Goal: Transaction & Acquisition: Download file/media

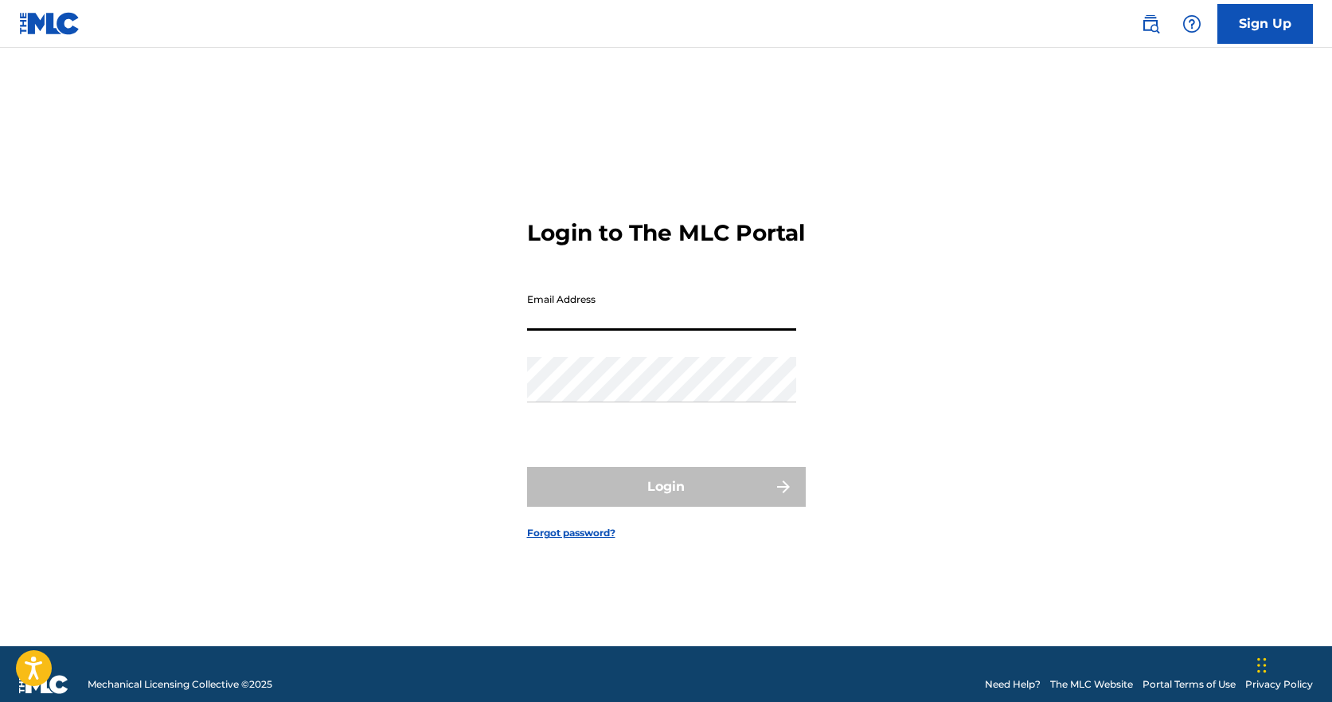
paste input "[PERSON_NAME][EMAIL_ADDRESS][DOMAIN_NAME]"
type input "[PERSON_NAME][EMAIL_ADDRESS][DOMAIN_NAME]"
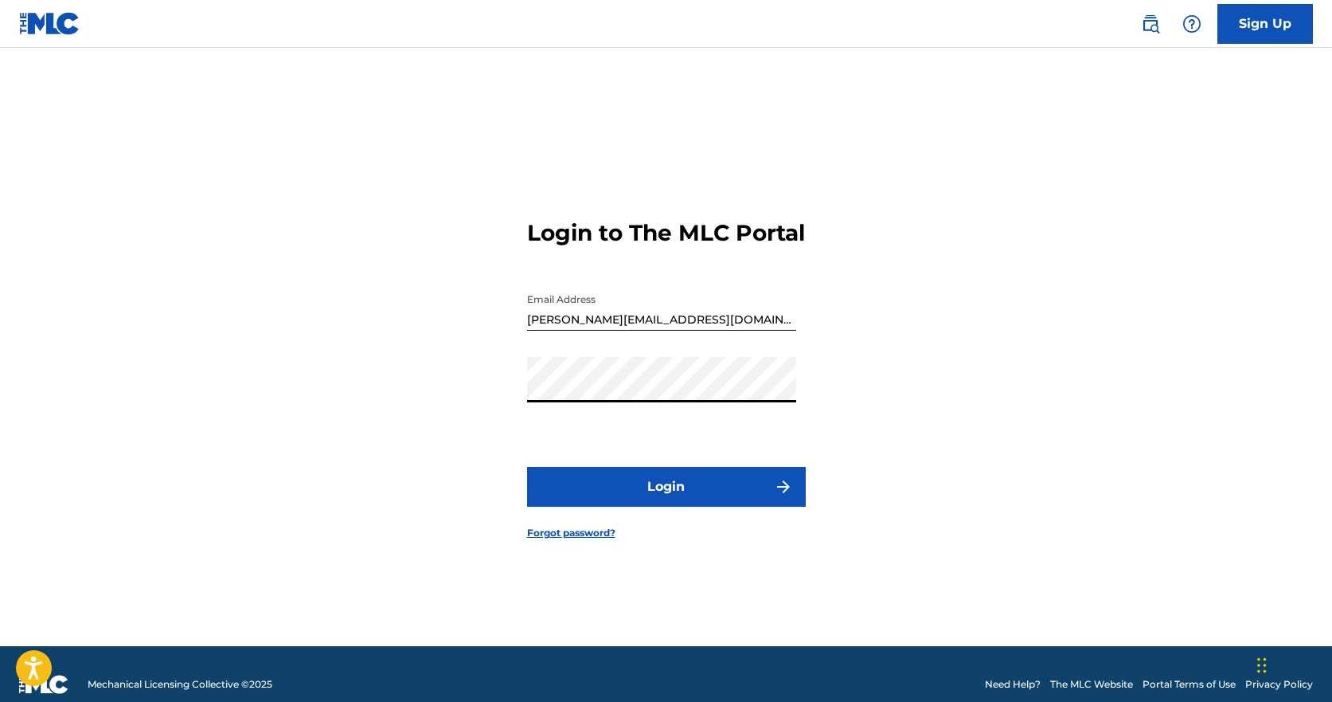
click at [677, 506] on button "Login" at bounding box center [666, 487] width 279 height 40
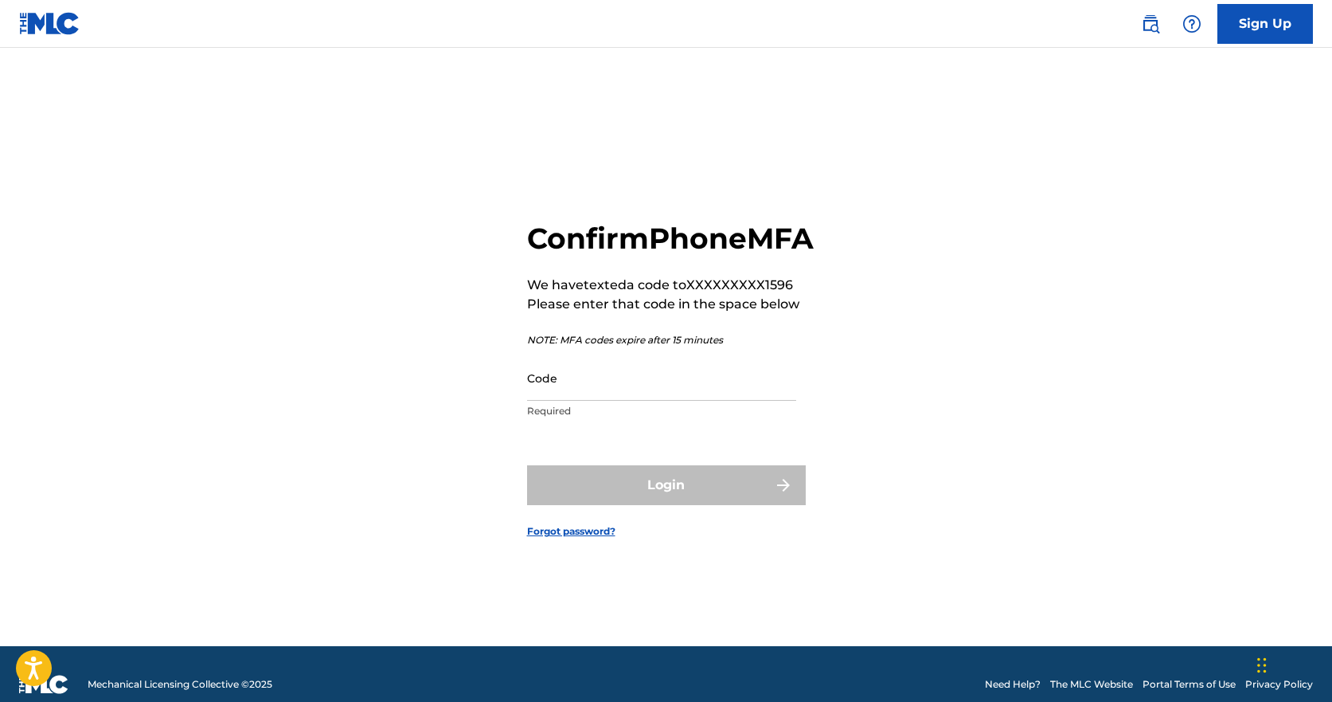
click at [604, 401] on input "Code" at bounding box center [661, 377] width 269 height 45
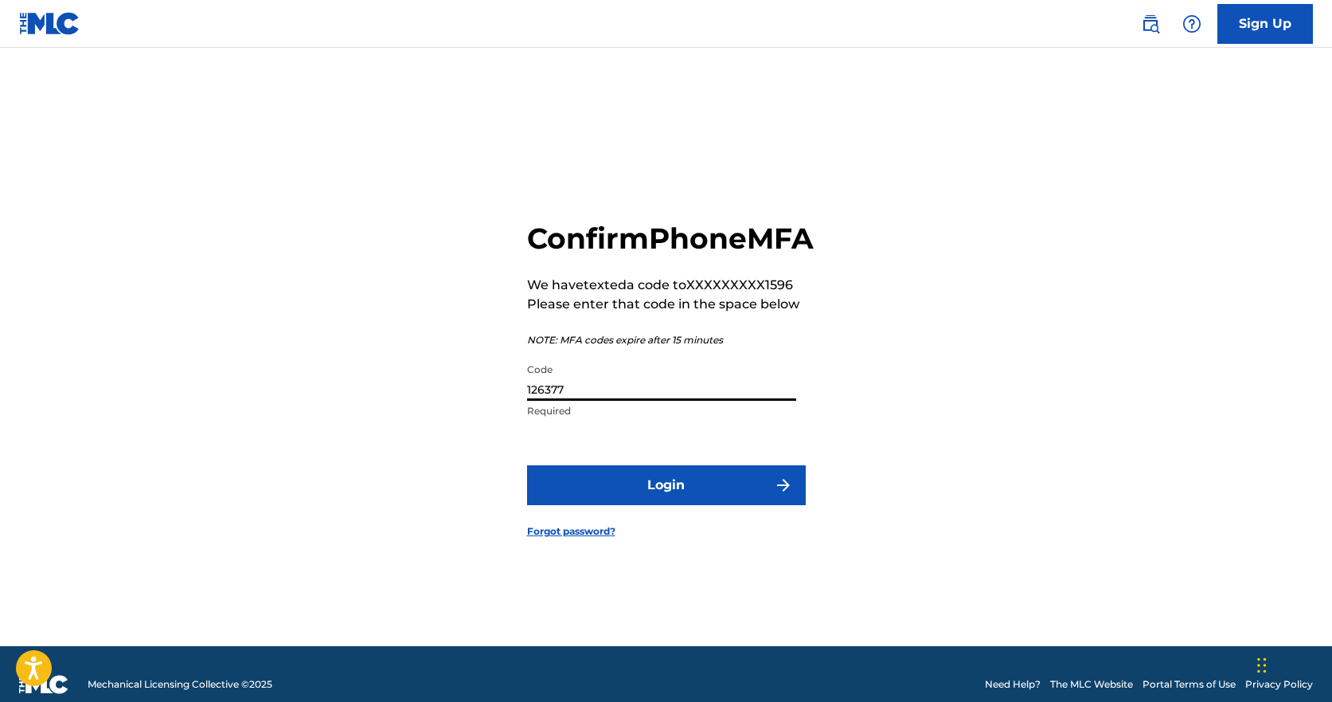
type input "126377"
click at [527, 465] on button "Login" at bounding box center [666, 485] width 279 height 40
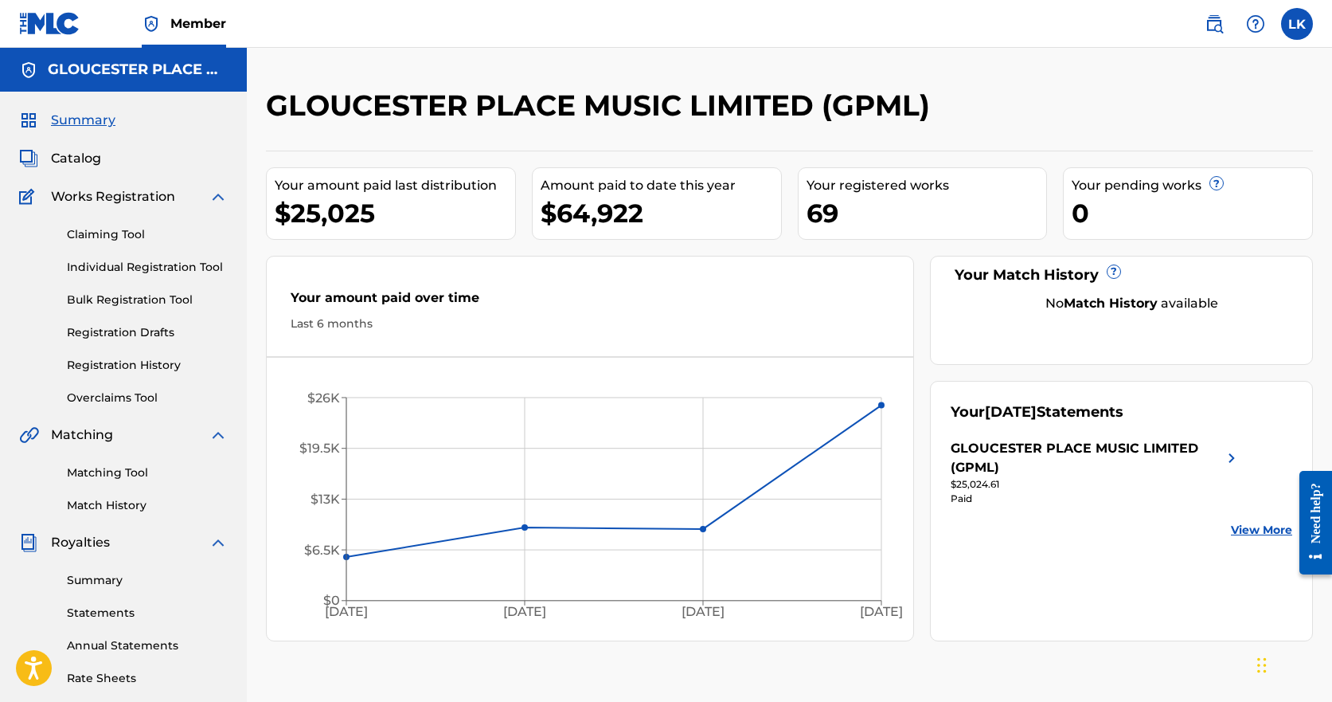
click at [135, 604] on link "Statements" at bounding box center [147, 612] width 161 height 17
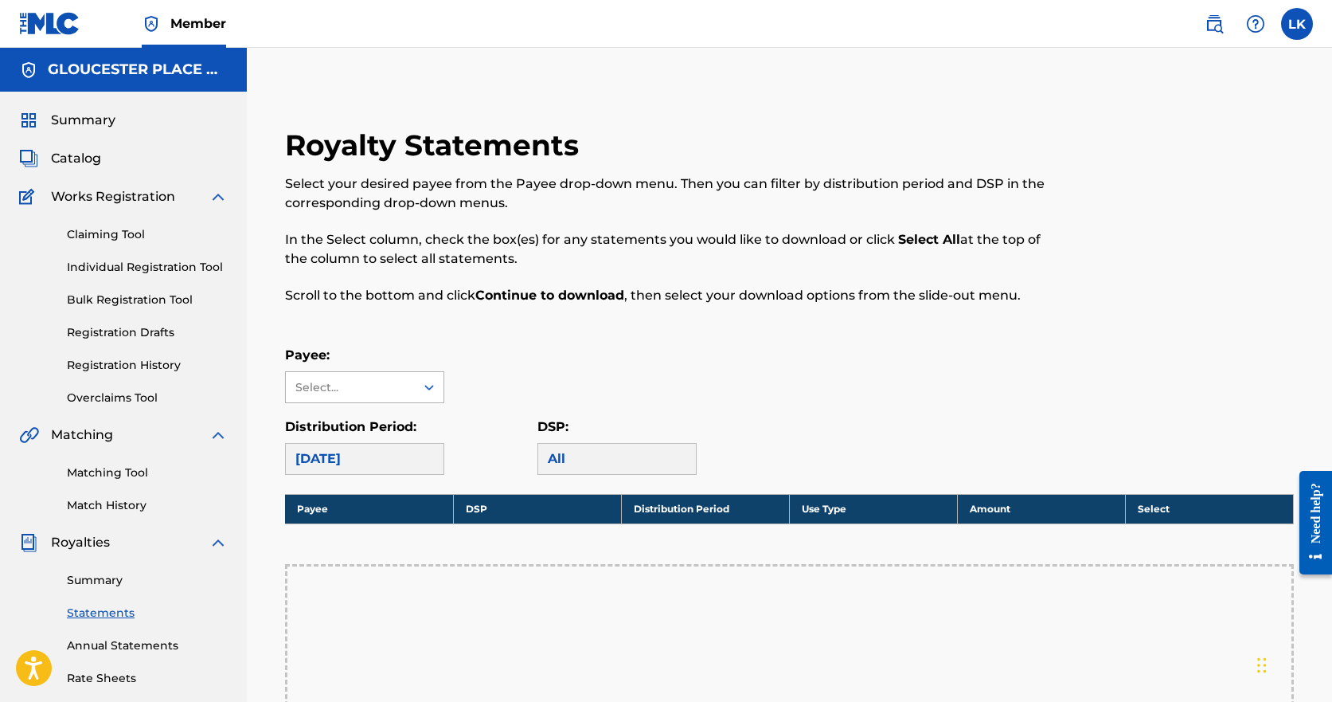
click at [427, 390] on icon at bounding box center [429, 387] width 16 height 16
click at [419, 428] on div "GLOUCESTER PLACE MUSIC LIMITED (GPML)" at bounding box center [365, 442] width 158 height 78
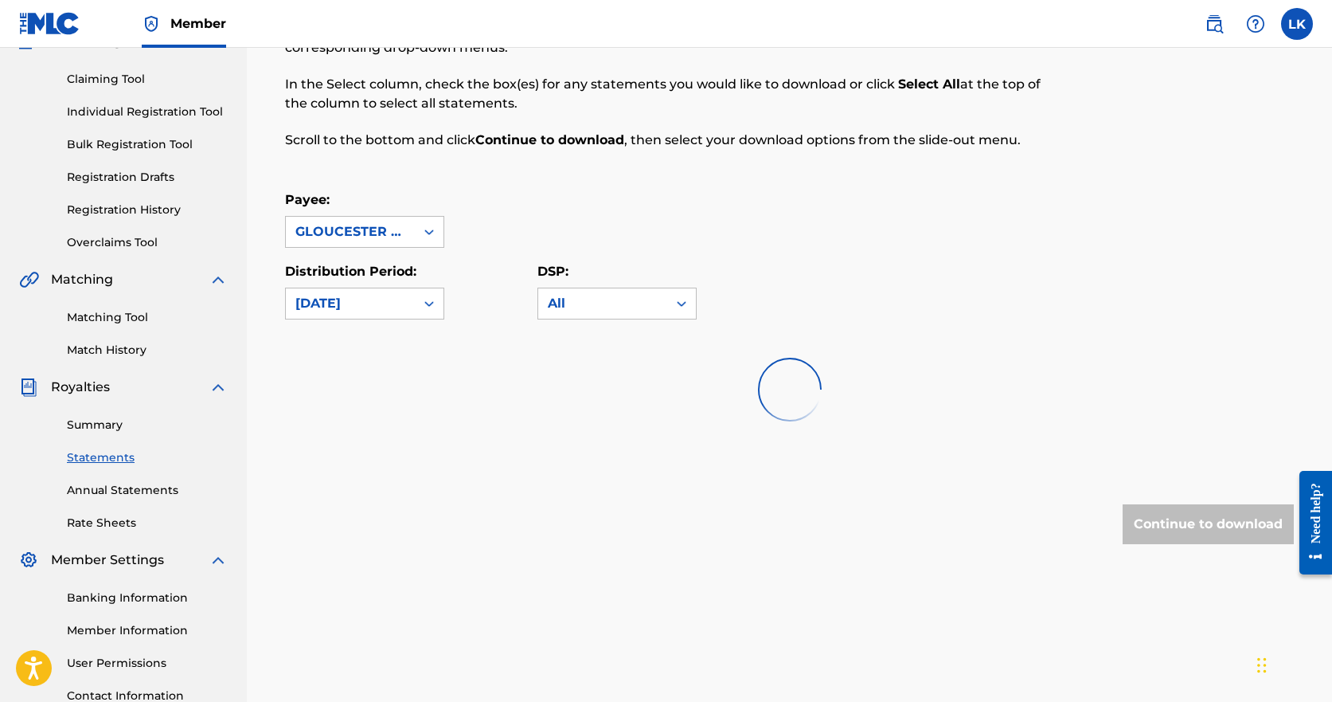
scroll to position [159, 0]
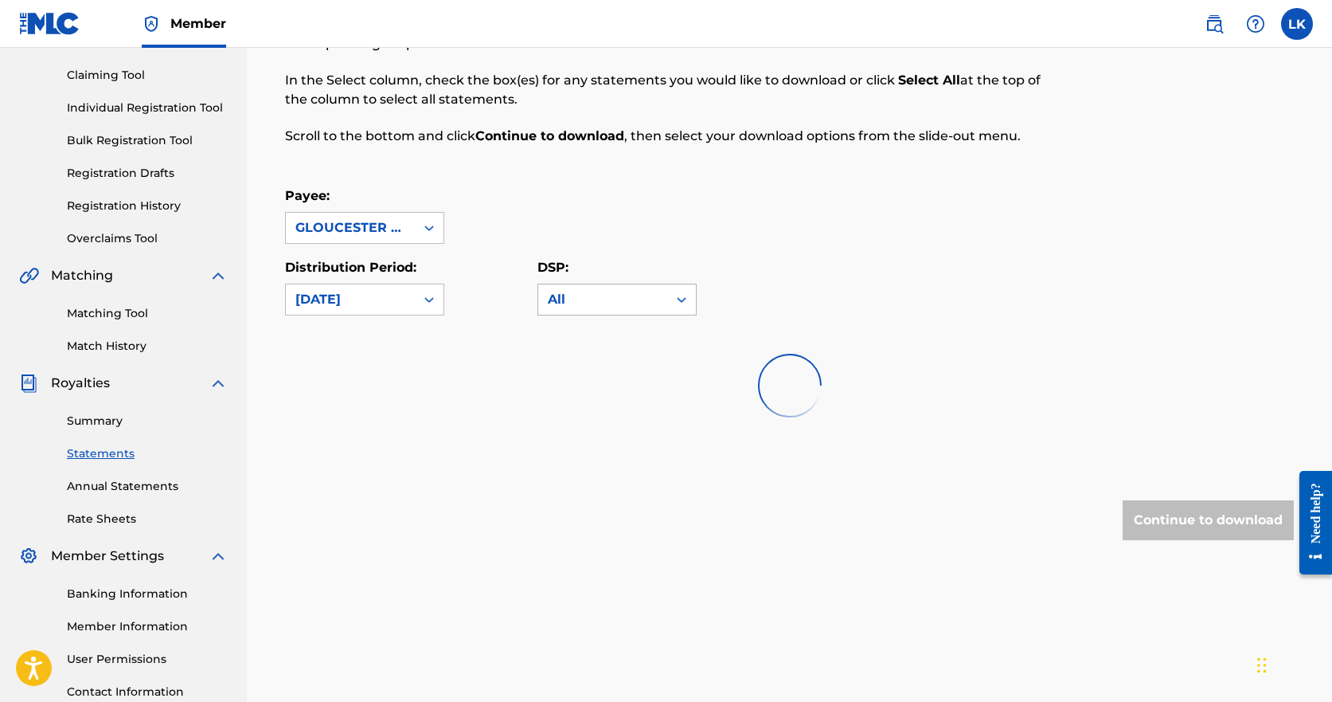
click at [686, 299] on icon at bounding box center [682, 299] width 16 height 16
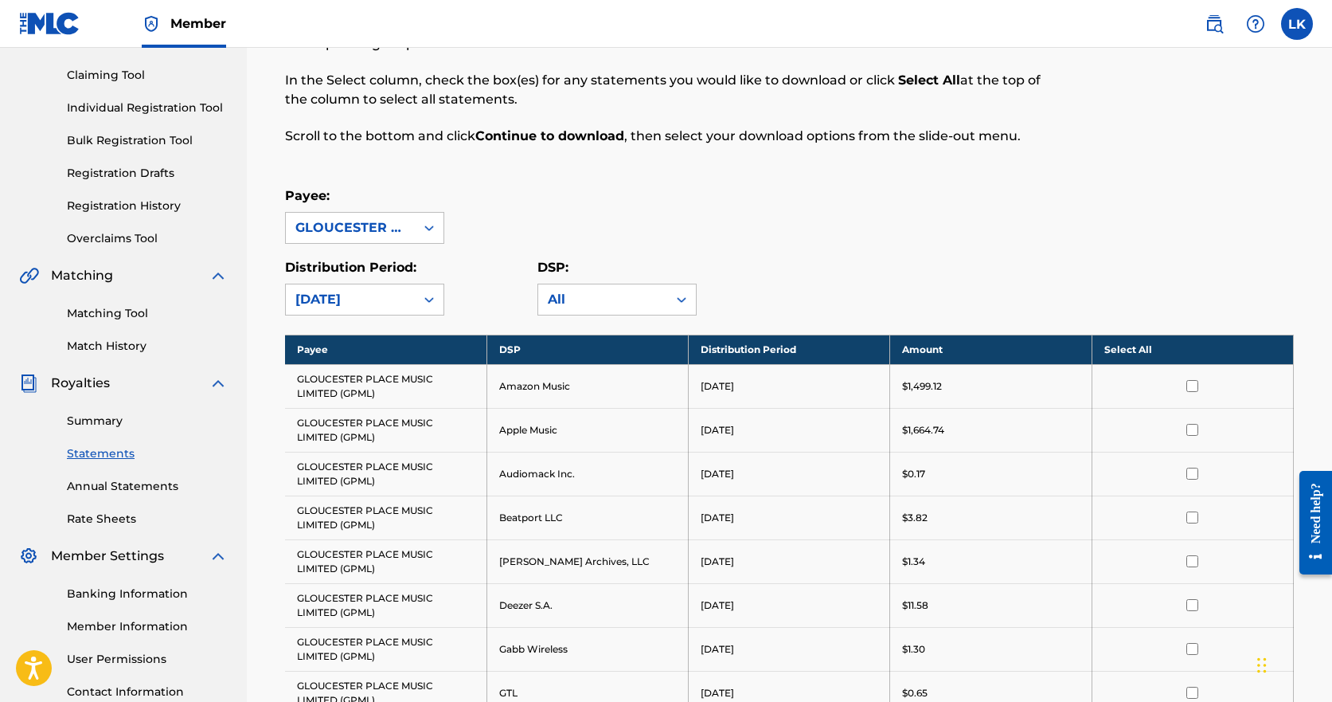
click at [799, 223] on div "Payee: GLOUCESTER PLACE MUSIC LIMITED (GPML)" at bounding box center [789, 214] width 1009 height 57
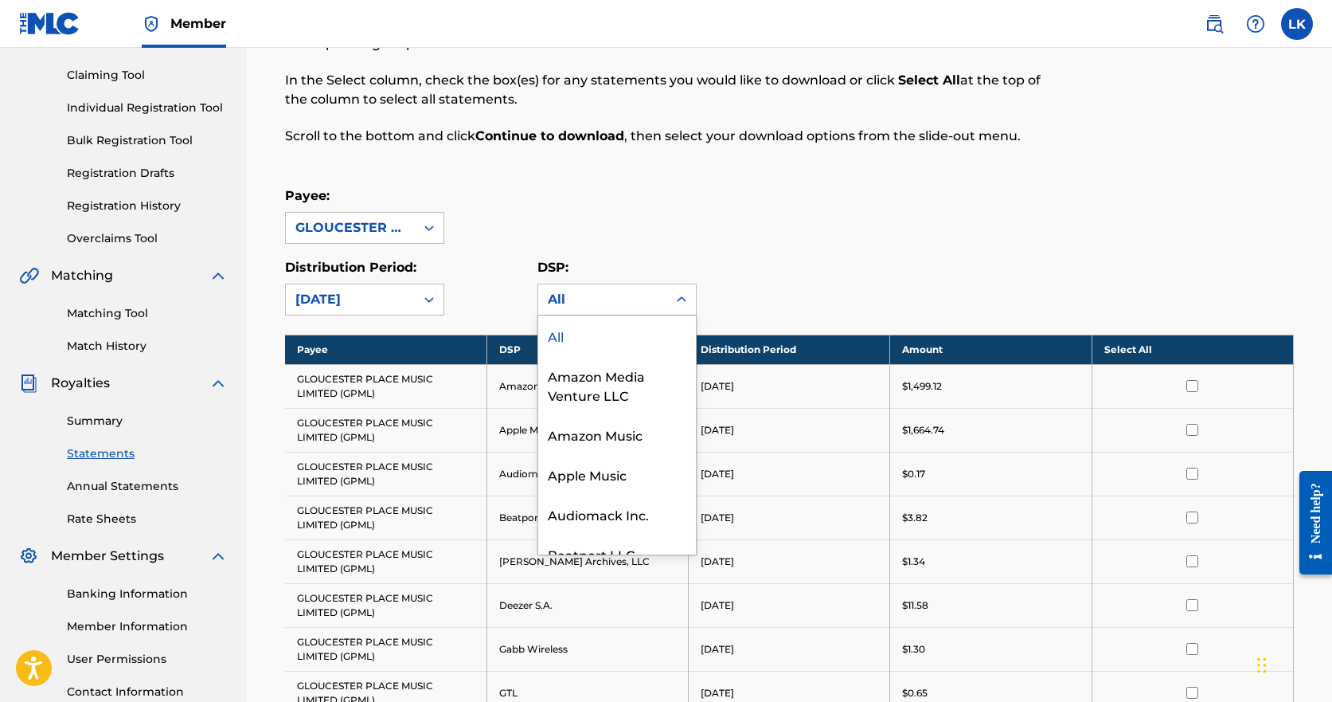
click at [685, 298] on icon at bounding box center [682, 299] width 16 height 16
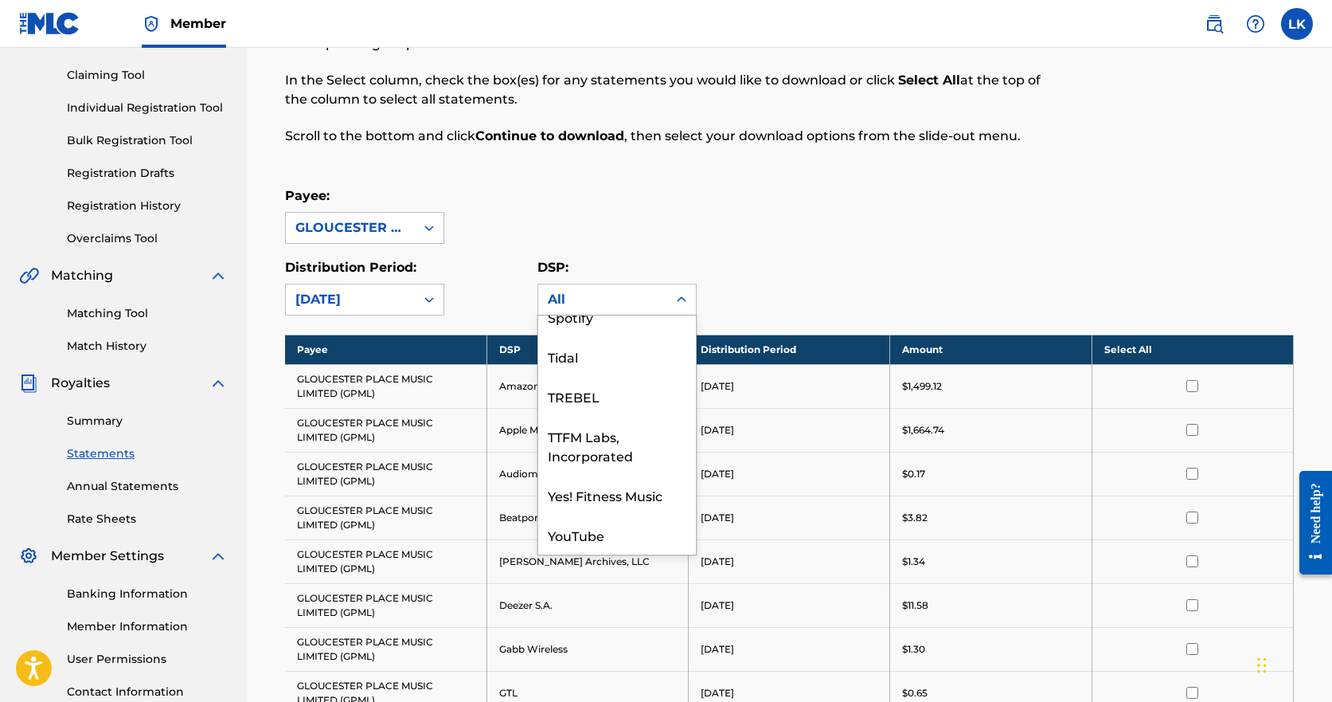
scroll to position [1576, 0]
click at [612, 522] on div "YouTube" at bounding box center [617, 534] width 158 height 40
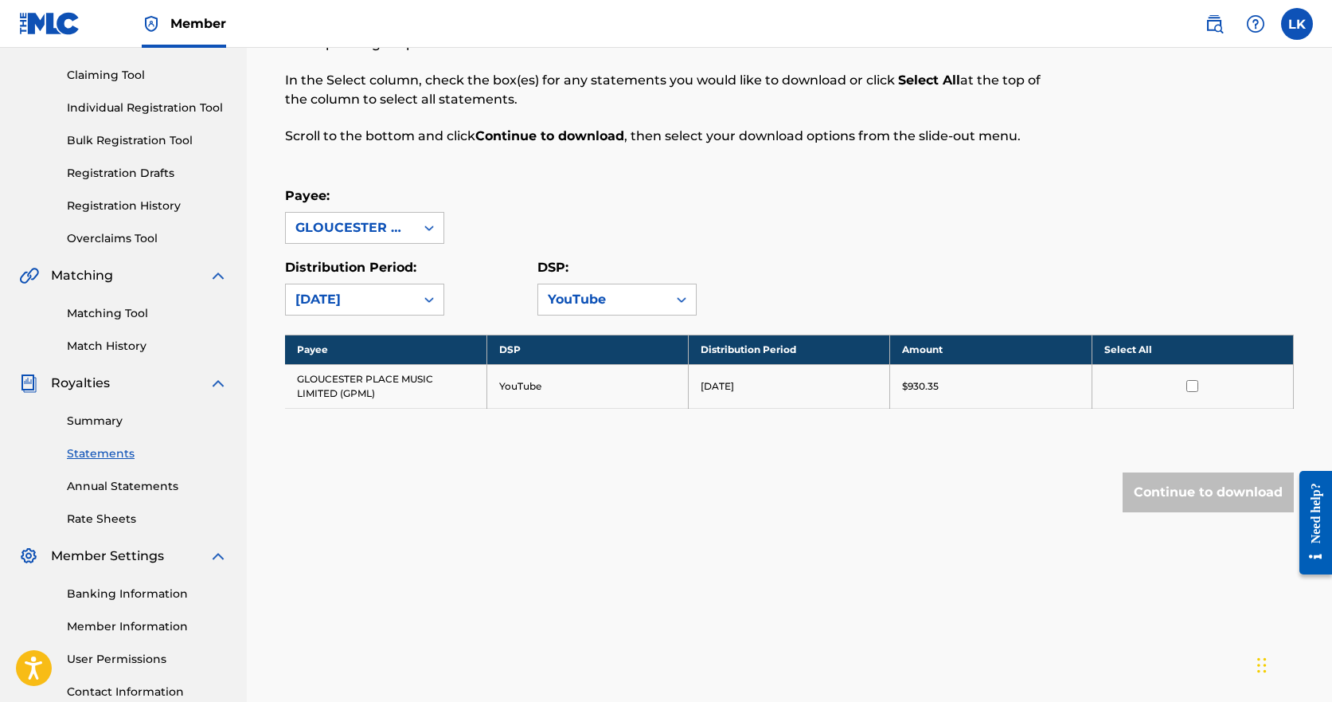
click at [1192, 383] on input "checkbox" at bounding box center [1192, 386] width 12 height 12
click at [1175, 495] on button "Continue to download" at bounding box center [1208, 492] width 171 height 40
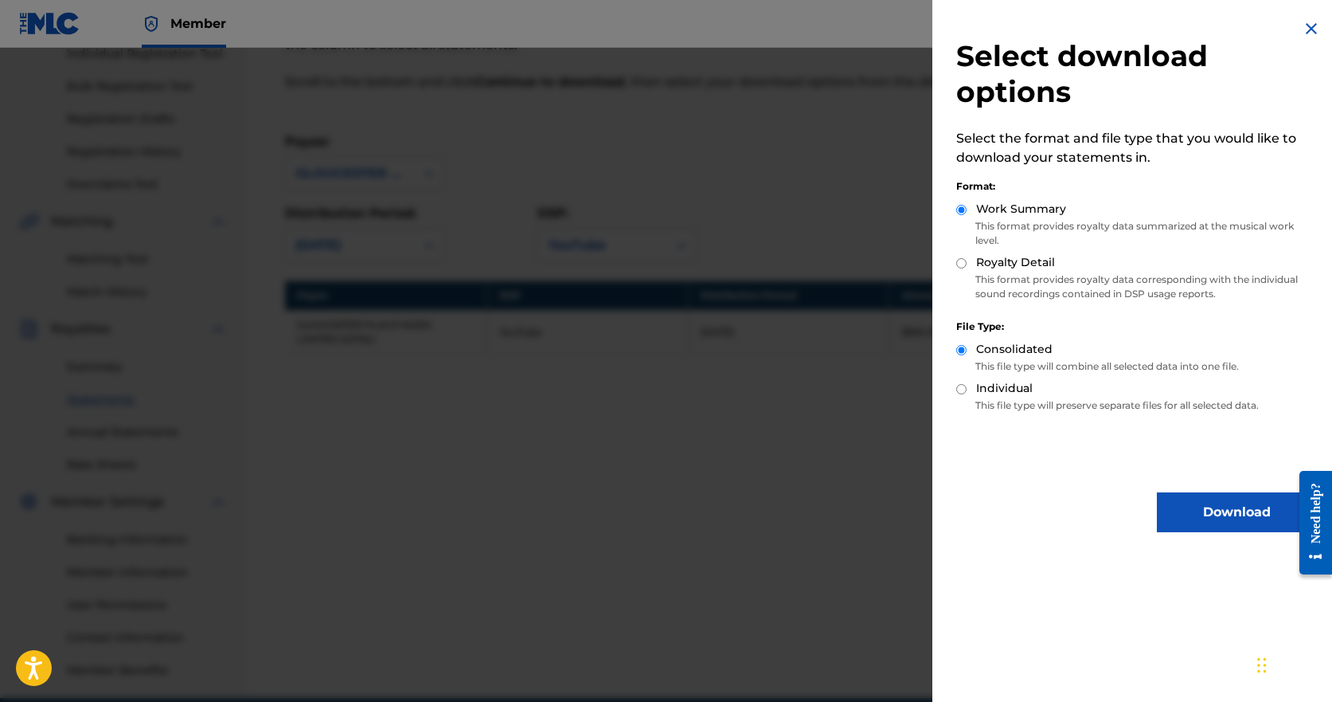
scroll to position [239, 0]
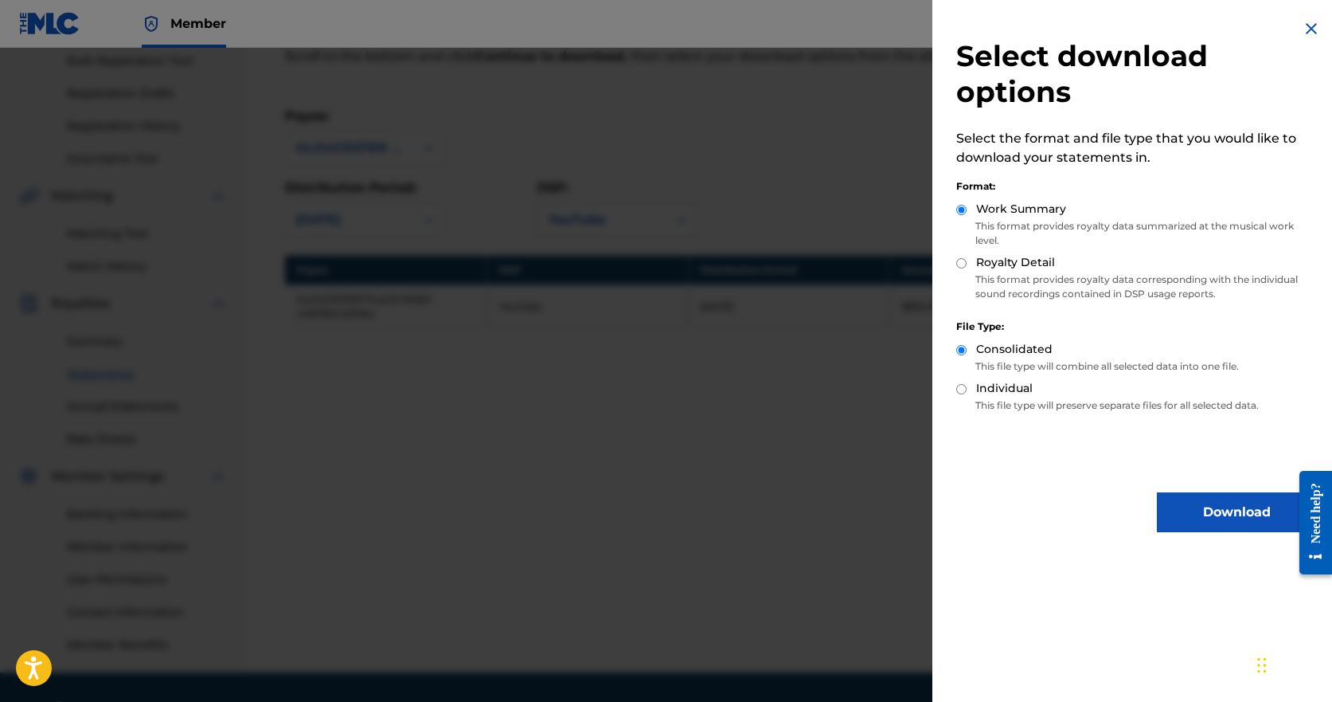
click at [967, 262] on div "Royalty Detail" at bounding box center [1136, 263] width 360 height 18
click at [961, 264] on input "Royalty Detail" at bounding box center [961, 263] width 10 height 10
radio input "true"
click at [1102, 432] on div "Select download options Select the format and file type that you would like to …" at bounding box center [1136, 275] width 408 height 551
click at [1245, 514] on button "Download" at bounding box center [1236, 512] width 159 height 40
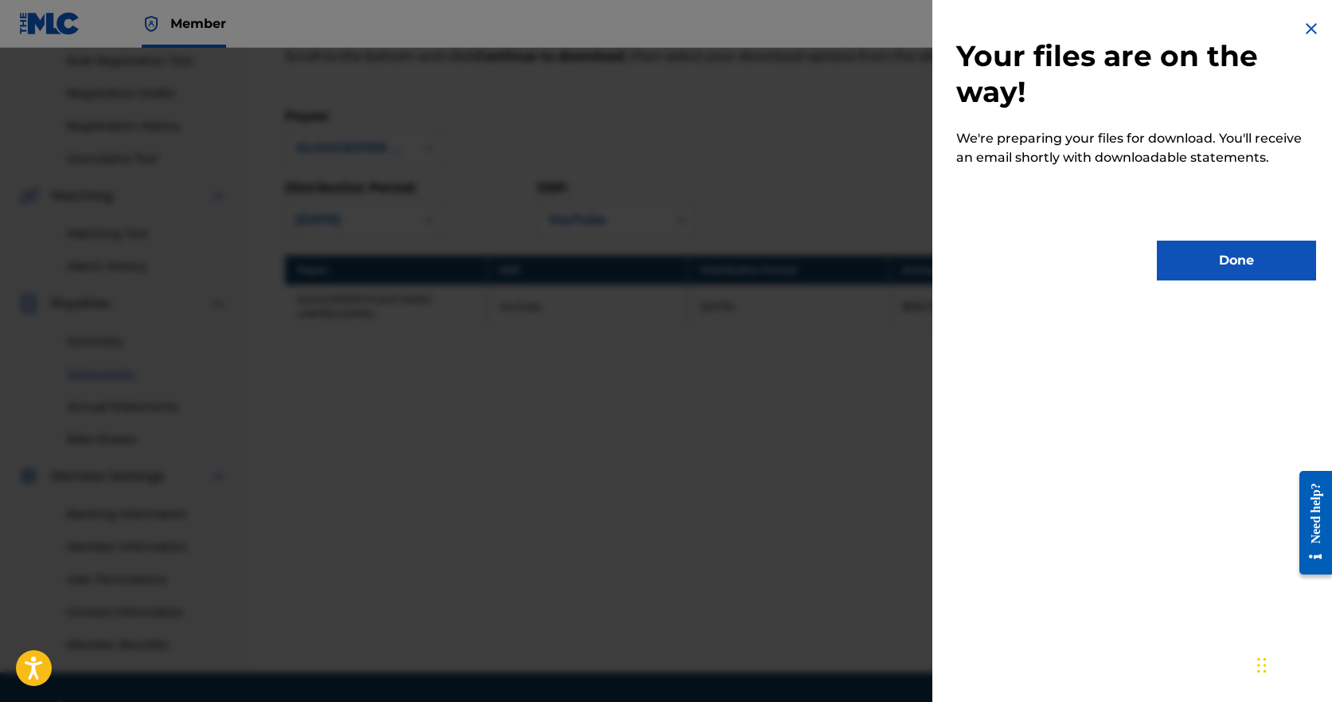
click at [1211, 260] on button "Done" at bounding box center [1236, 260] width 159 height 40
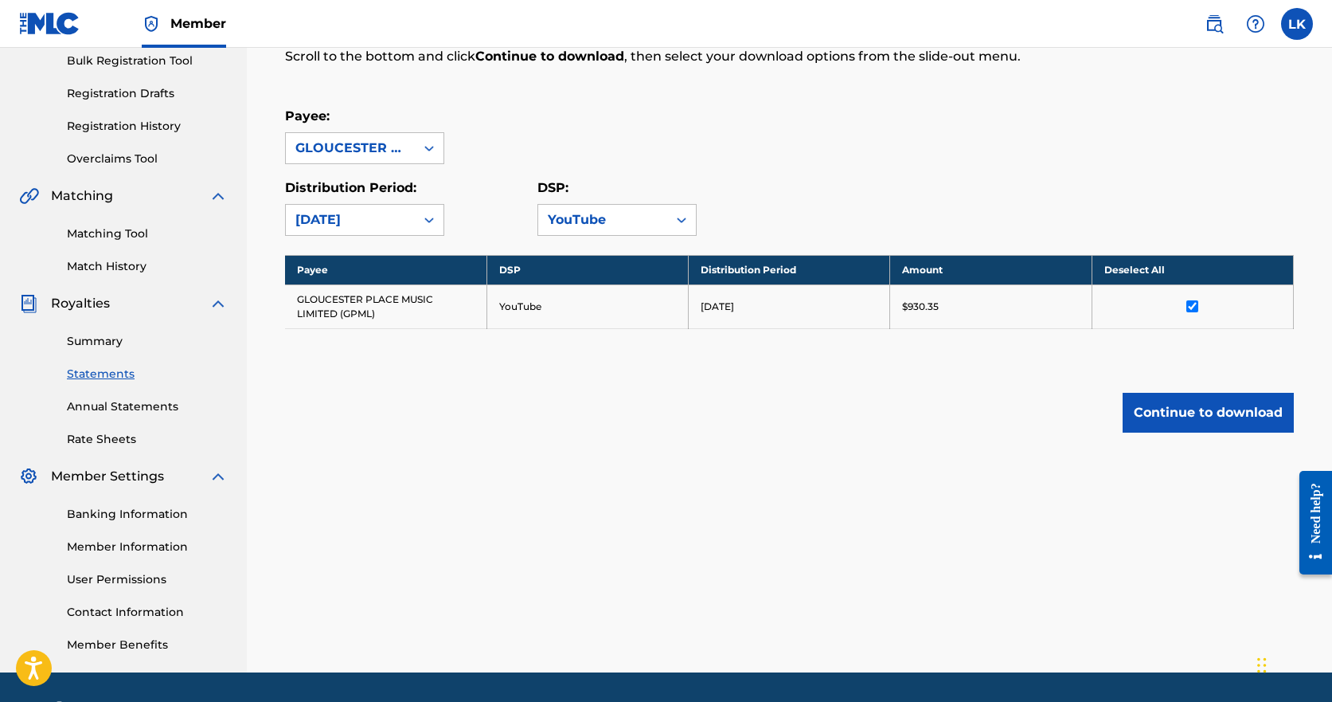
click at [704, 503] on div "Royalty Statements Select your desired payee from the Payee drop-down menu. The…" at bounding box center [789, 260] width 1085 height 823
click at [1210, 21] on img at bounding box center [1214, 23] width 19 height 19
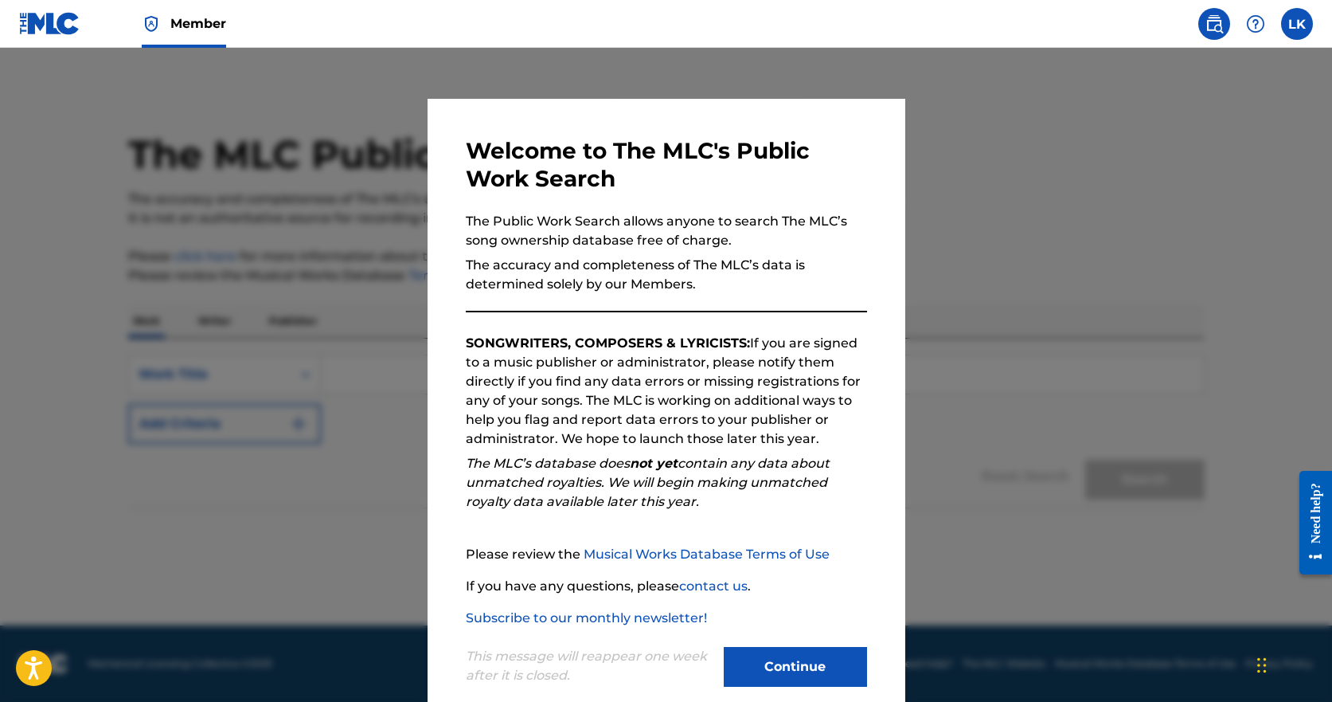
scroll to position [27, 0]
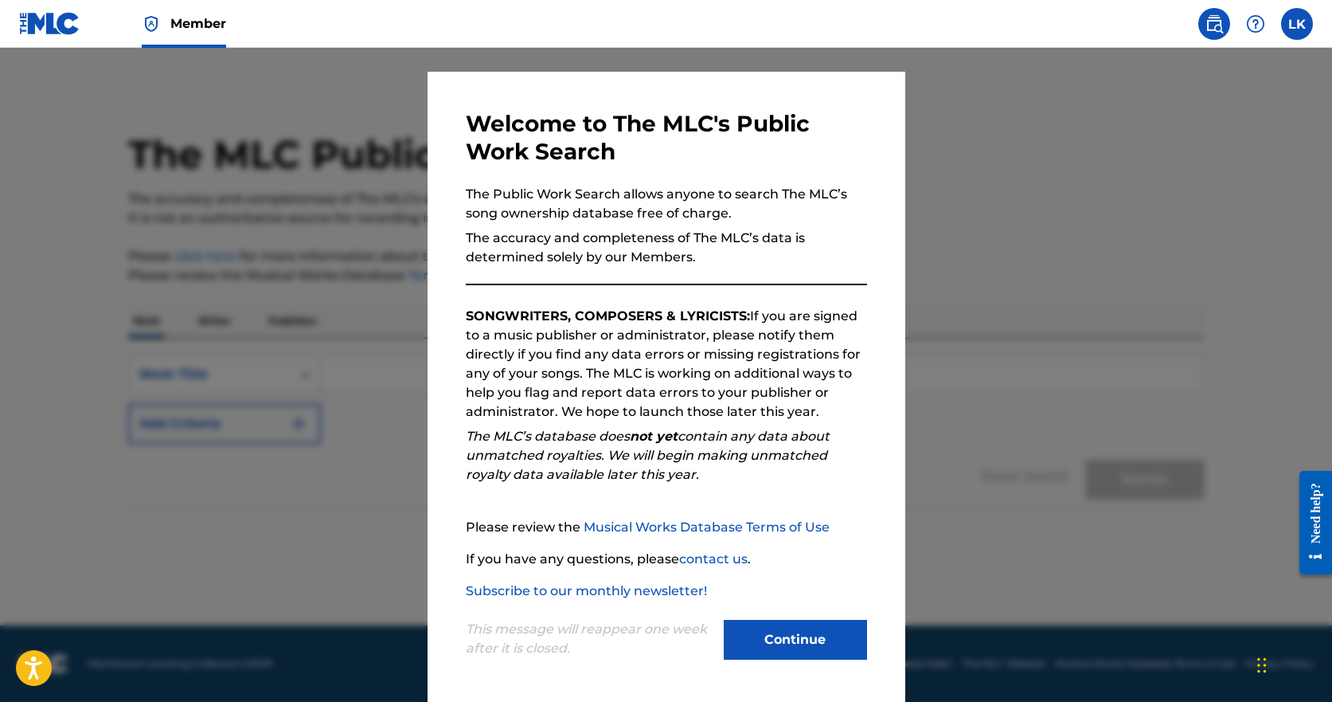
click at [788, 637] on button "Continue" at bounding box center [795, 639] width 143 height 40
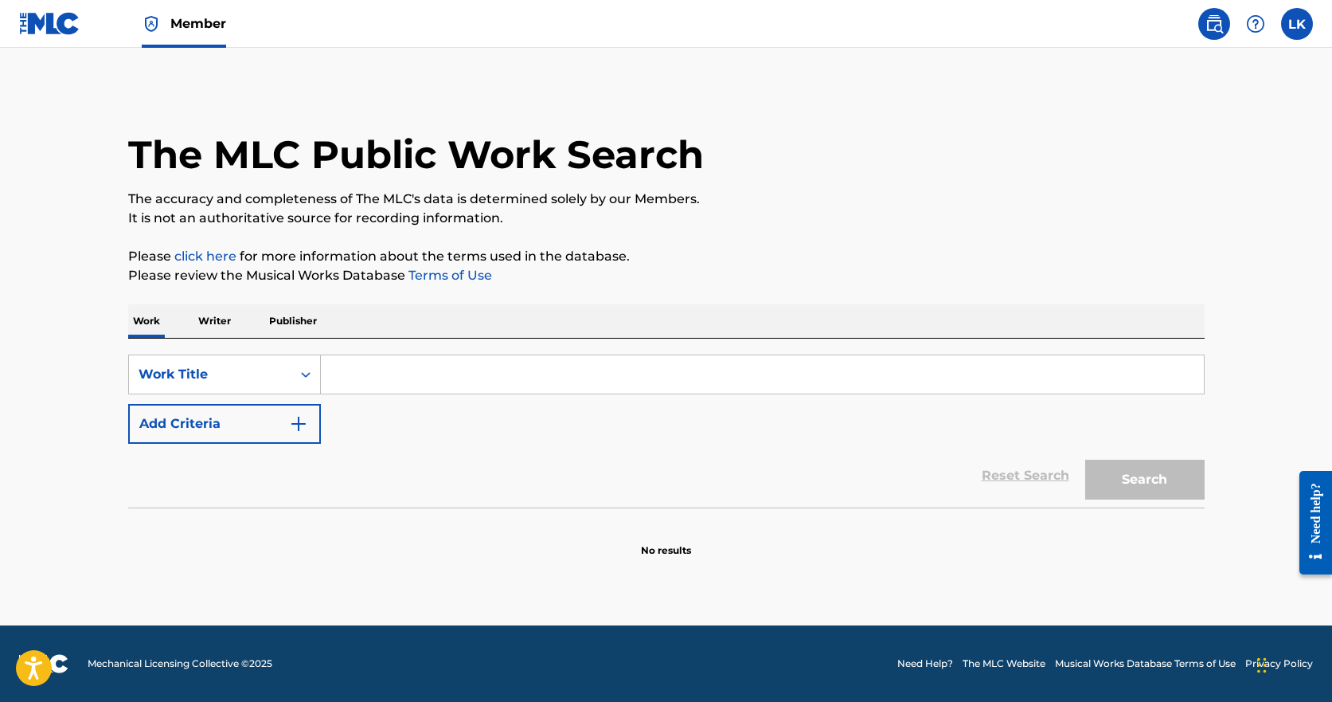
click at [1256, 25] on img at bounding box center [1255, 23] width 19 height 19
click at [49, 27] on img at bounding box center [49, 23] width 61 height 23
